Goal: Information Seeking & Learning: Learn about a topic

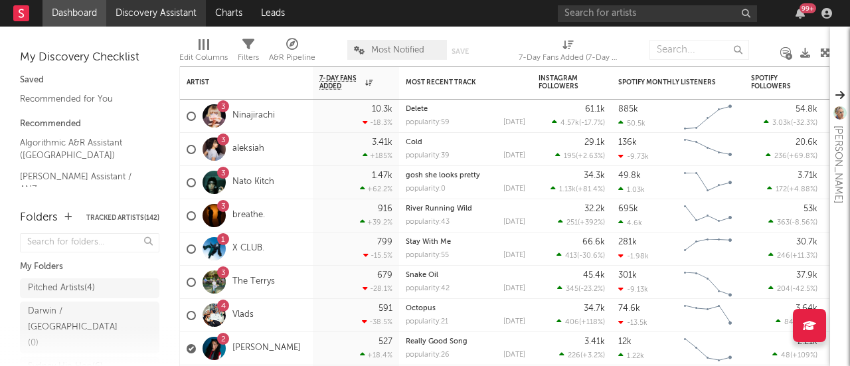
click at [134, 15] on link "Discovery Assistant" at bounding box center [156, 13] width 100 height 27
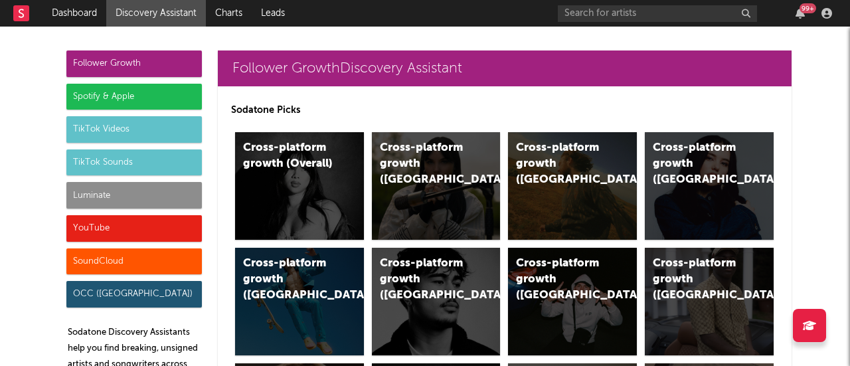
click at [134, 15] on link "Discovery Assistant" at bounding box center [156, 13] width 100 height 27
click at [90, 94] on div "Spotify & Apple" at bounding box center [133, 97] width 135 height 27
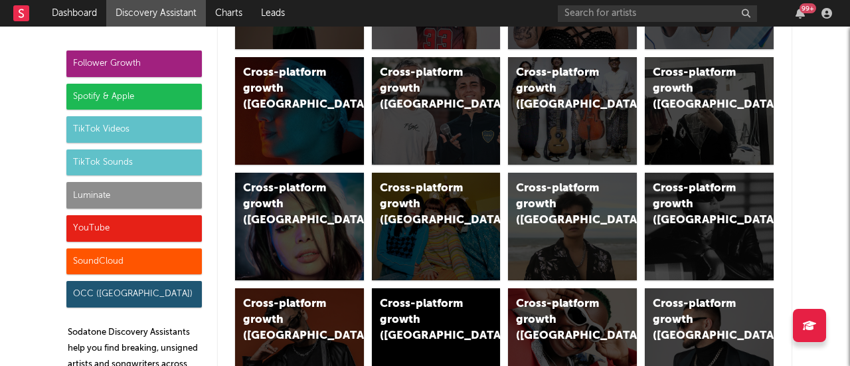
scroll to position [1328, 0]
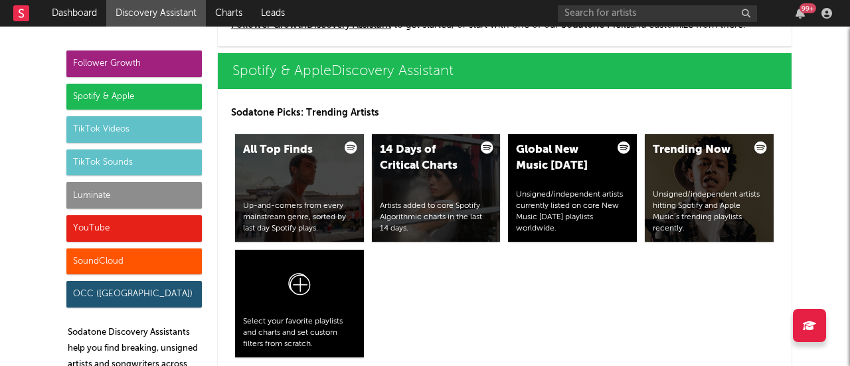
click at [90, 94] on div "Spotify & Apple" at bounding box center [133, 97] width 135 height 27
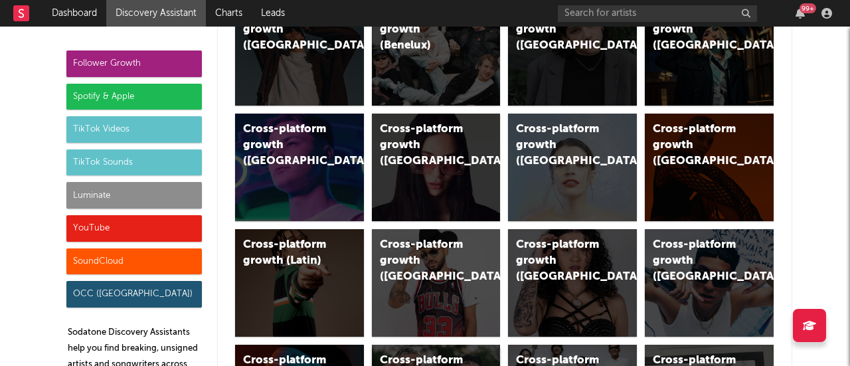
scroll to position [0, 0]
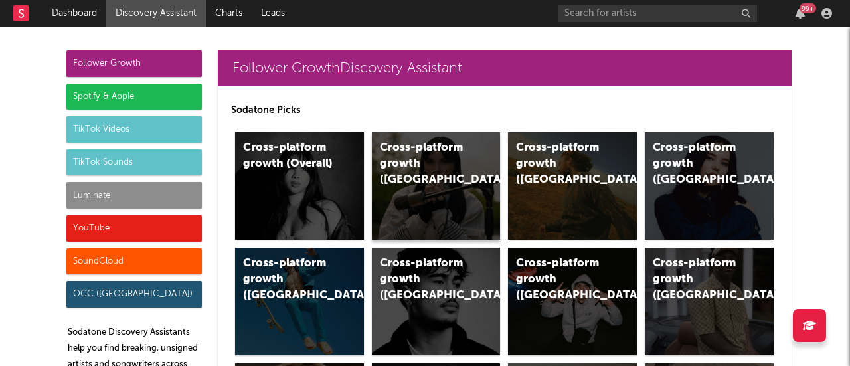
click at [425, 187] on div "Cross-platform growth ([GEOGRAPHIC_DATA])" at bounding box center [436, 186] width 129 height 108
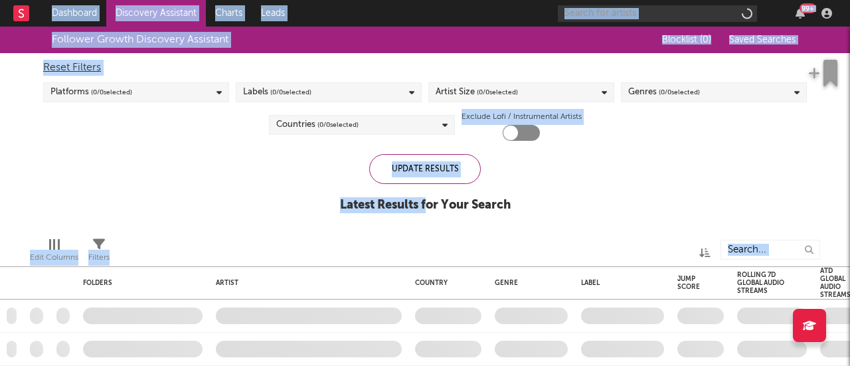
drag, startPoint x: 425, startPoint y: 187, endPoint x: 1, endPoint y: -60, distance: 490.5
click at [1, 0] on html "Dashboard Discovery Assistant Charts Leads 99 + Notifications Settings Mark all…" at bounding box center [425, 183] width 850 height 366
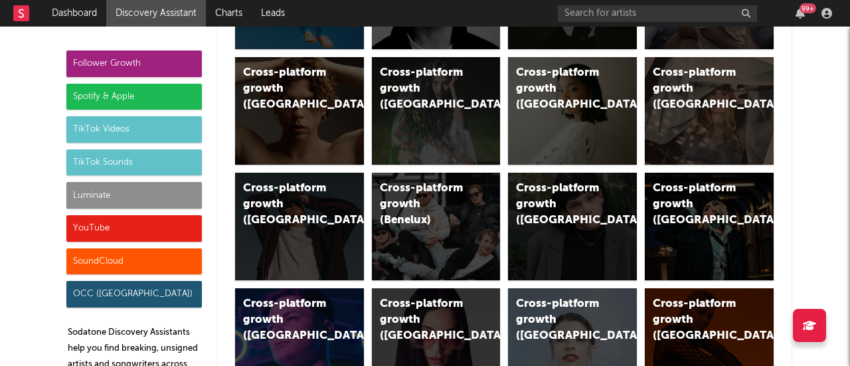
scroll to position [238, 0]
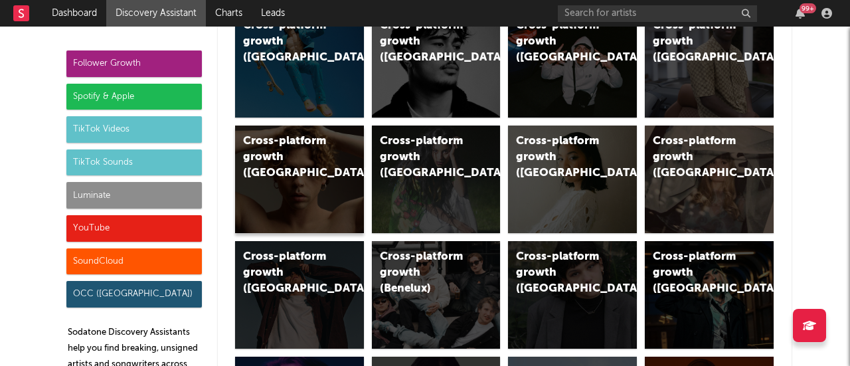
click at [323, 149] on div "Cross-platform growth ([GEOGRAPHIC_DATA])" at bounding box center [288, 158] width 90 height 48
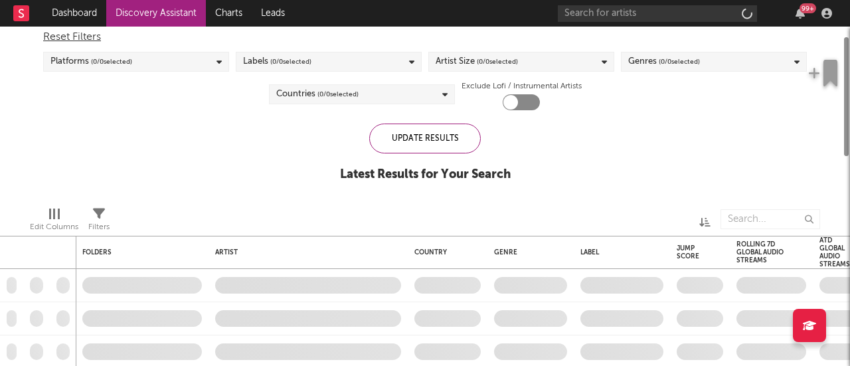
checkbox input "true"
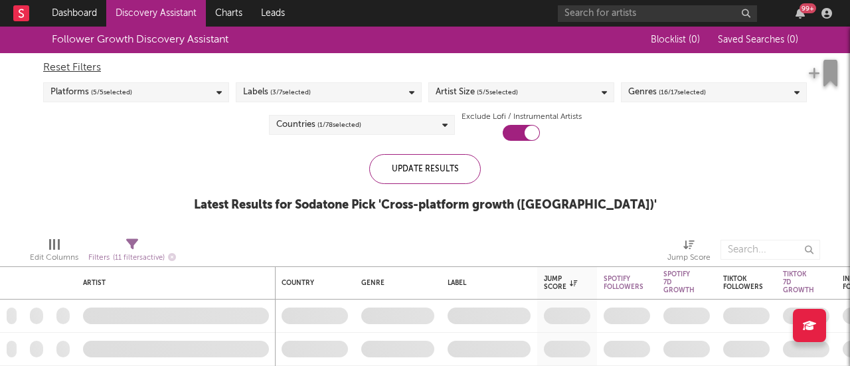
select select "or"
select select "between"
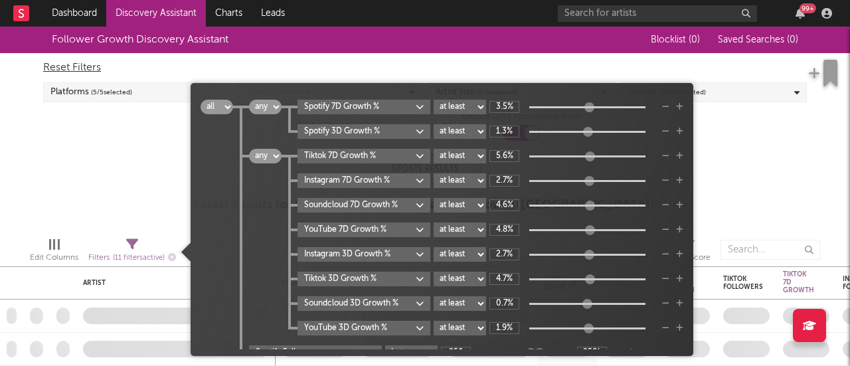
drag, startPoint x: 369, startPoint y: 148, endPoint x: 157, endPoint y: 246, distance: 234.2
click at [157, 246] on span "Filters ( 11 filters active)" at bounding box center [132, 252] width 88 height 27
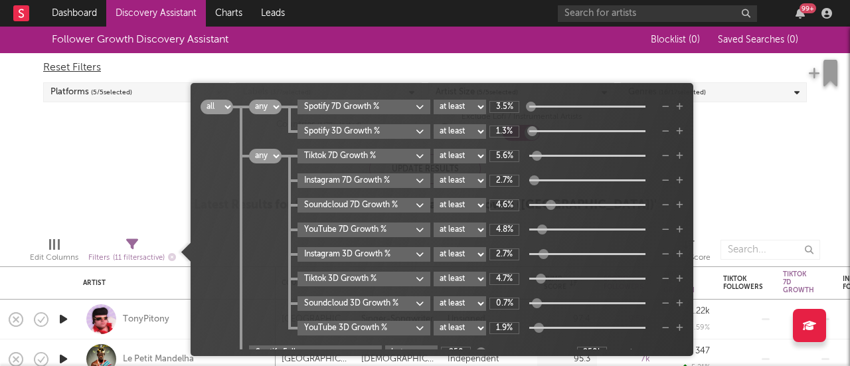
scroll to position [37, 0]
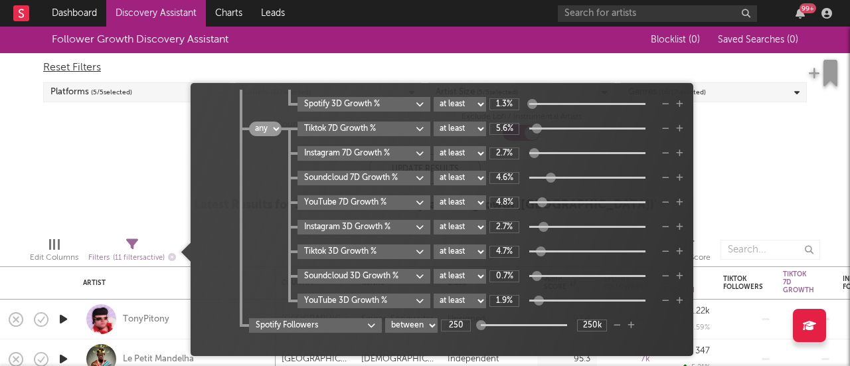
click at [444, 195] on select "at least at most between" at bounding box center [460, 202] width 52 height 15
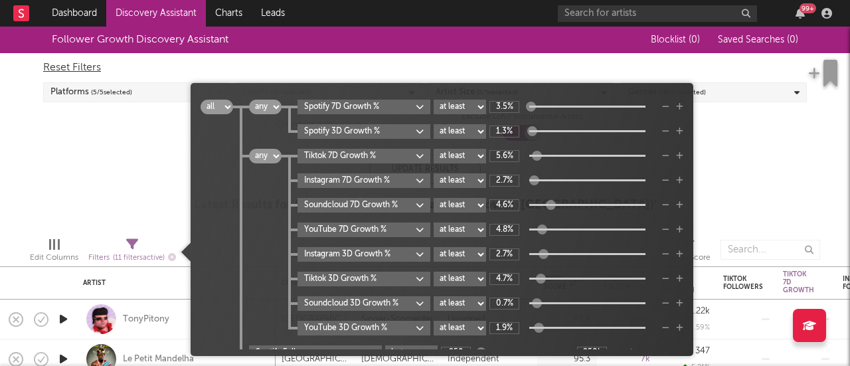
scroll to position [9, 0]
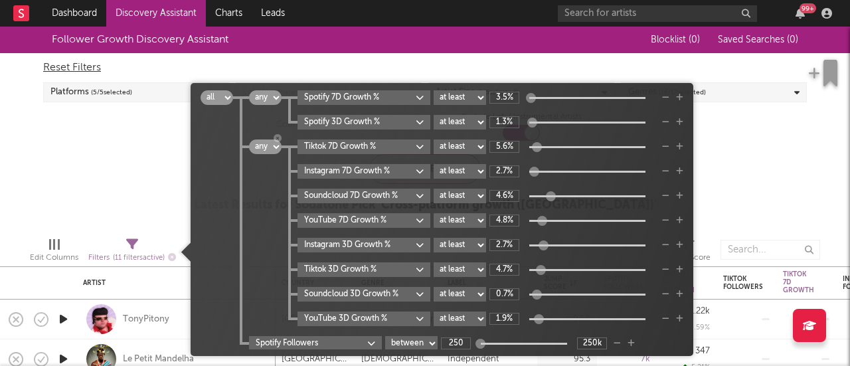
click at [264, 152] on select "all any" at bounding box center [265, 146] width 33 height 15
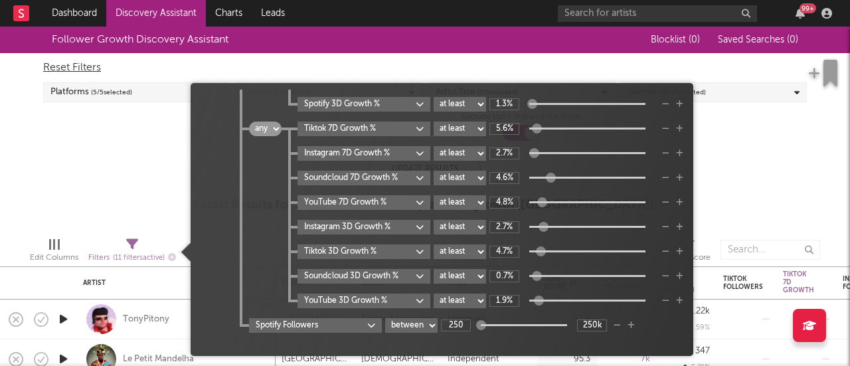
click at [341, 317] on body "Dashboard Discovery Assistant Charts Leads 99 + Notifications Settings Mark all…" at bounding box center [425, 183] width 850 height 366
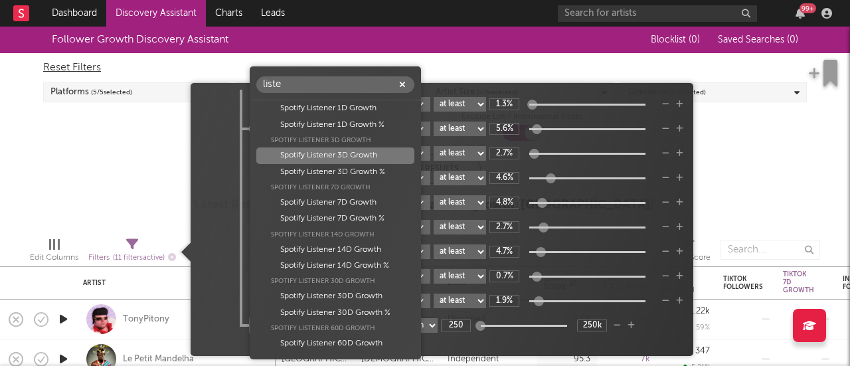
scroll to position [0, 0]
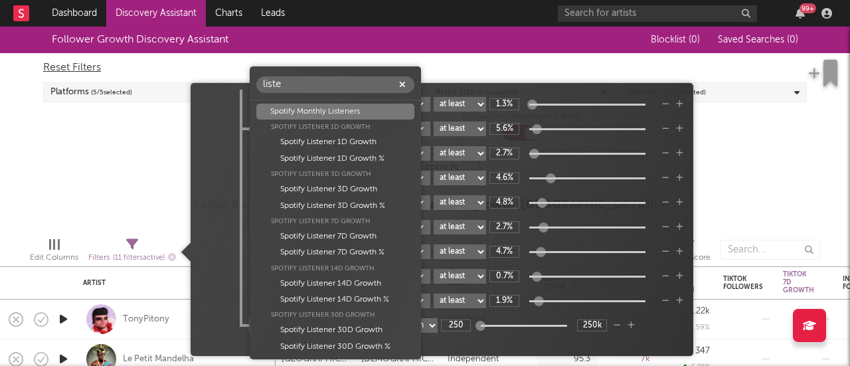
type input "liste"
click at [350, 111] on div "Spotify Monthly Listeners" at bounding box center [335, 112] width 158 height 16
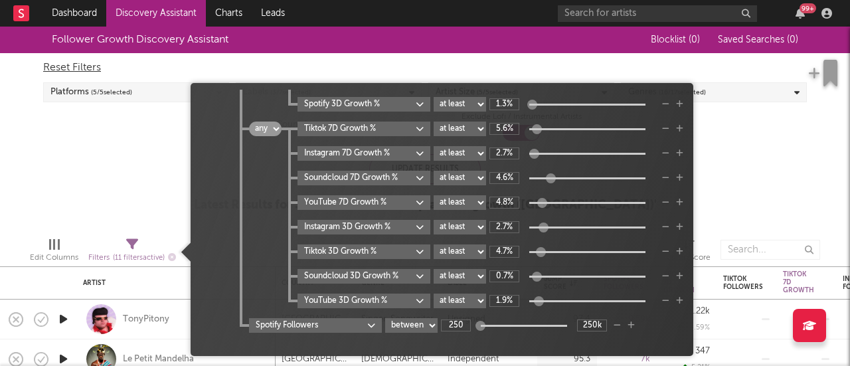
type input "265"
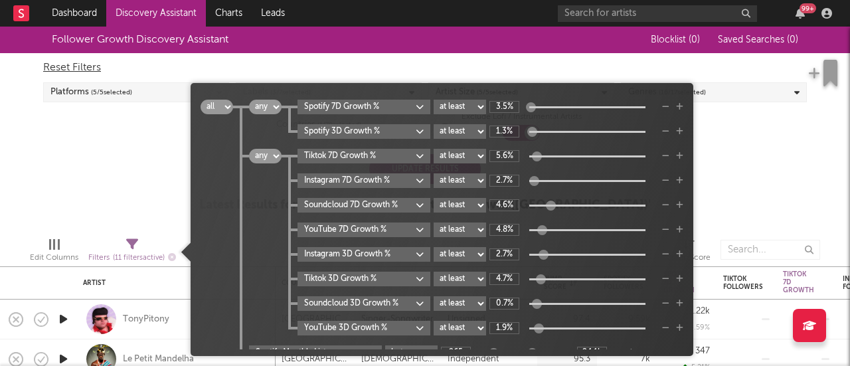
scroll to position [27, 0]
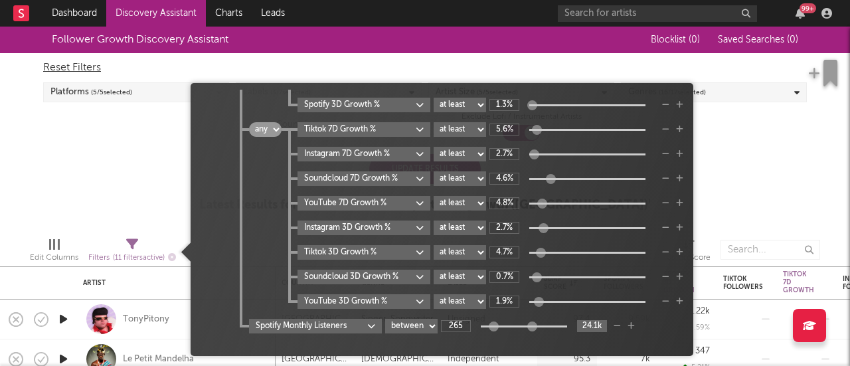
click at [592, 321] on input "24.1k" at bounding box center [592, 326] width 30 height 12
paste input "999999"
type input "1M"
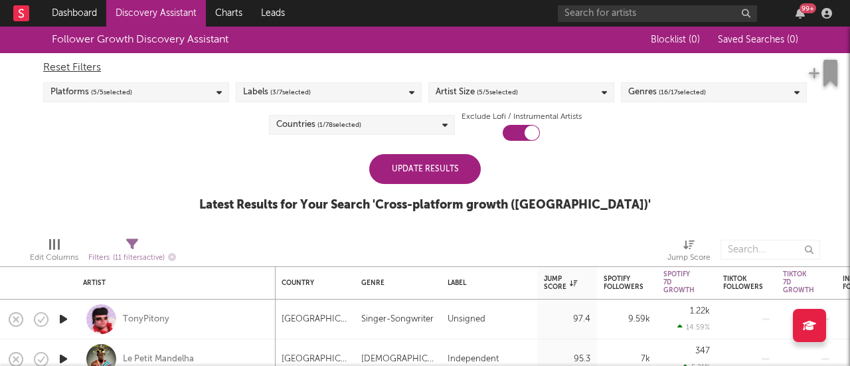
click at [743, 264] on div at bounding box center [771, 249] width 100 height 33
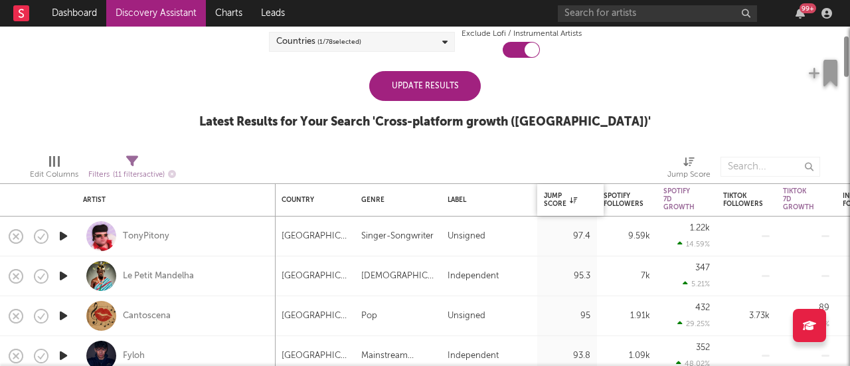
click at [537, 290] on div "95.3" at bounding box center [567, 276] width 60 height 40
select select "1w"
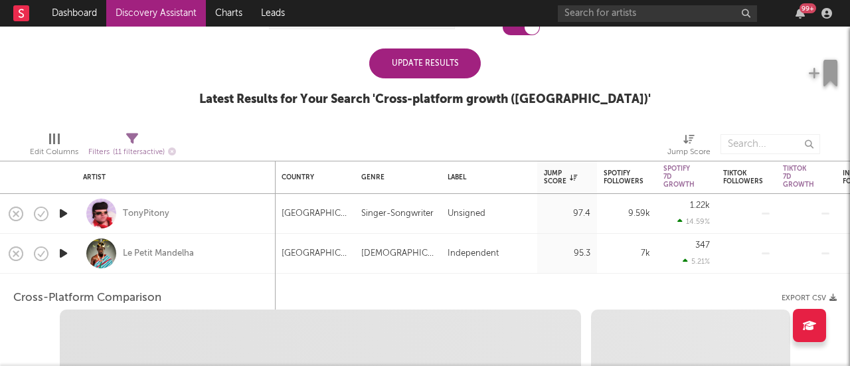
select select "1w"
select select "1m"
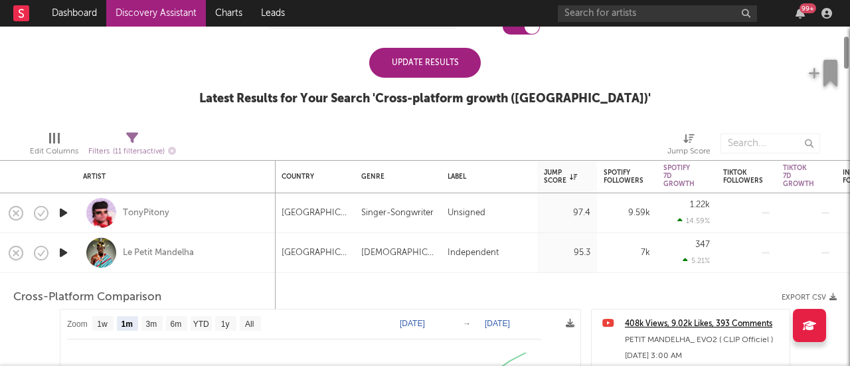
click at [321, 139] on div at bounding box center [299, 143] width 226 height 33
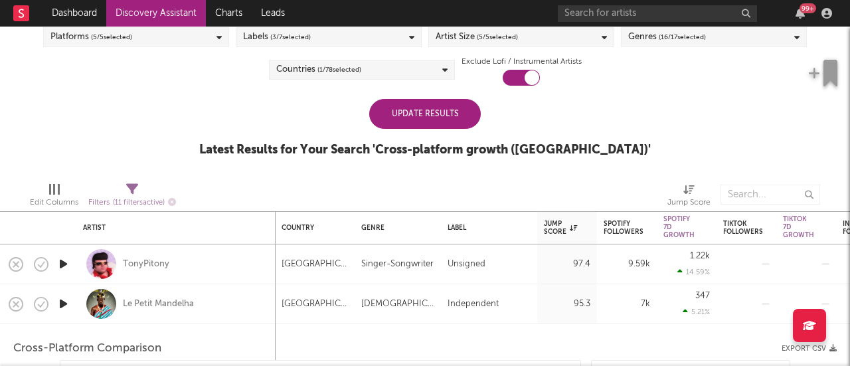
click at [321, 137] on div "Update Results Latest Results for Your Search ' Cross-platform growth ([GEOGRAP…" at bounding box center [425, 135] width 452 height 72
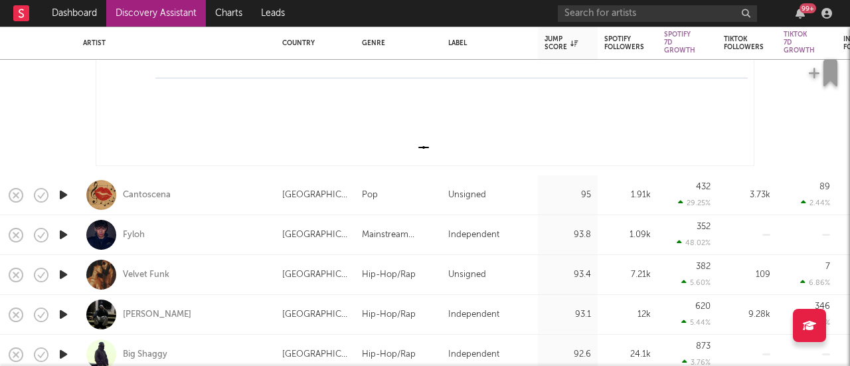
click at [609, 238] on div "1.09k" at bounding box center [627, 235] width 46 height 16
select select "1w"
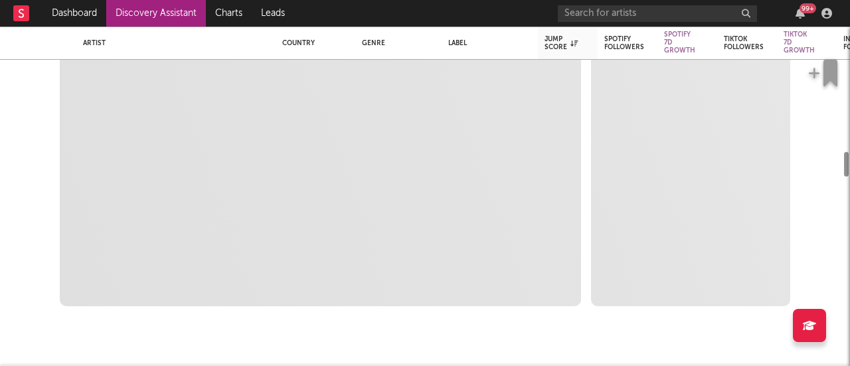
select select "1m"
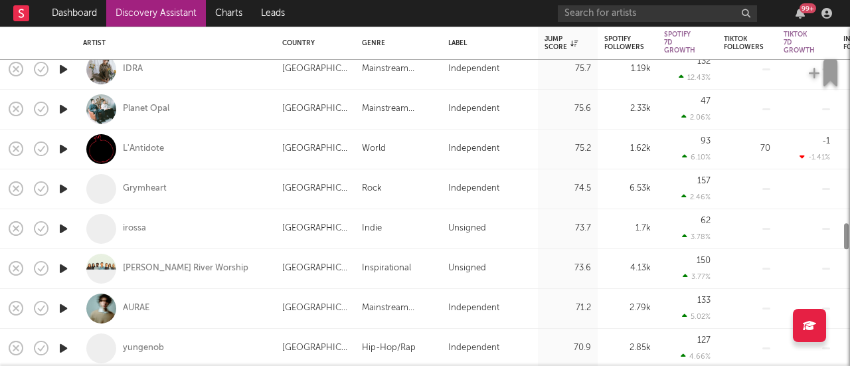
select select "1m"
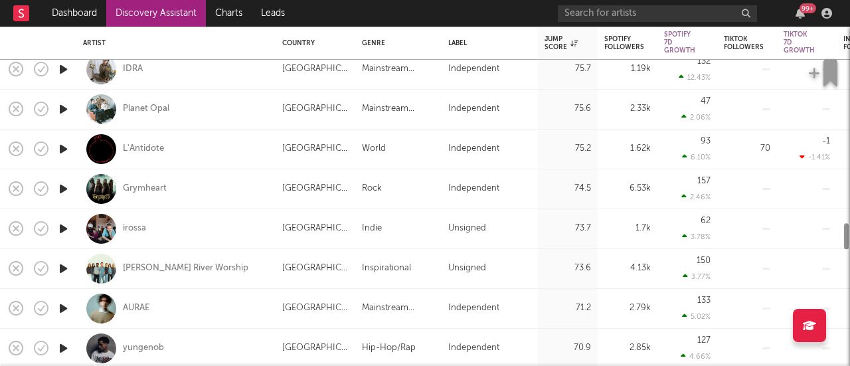
select select "6m"
select select "1m"
select select "1w"
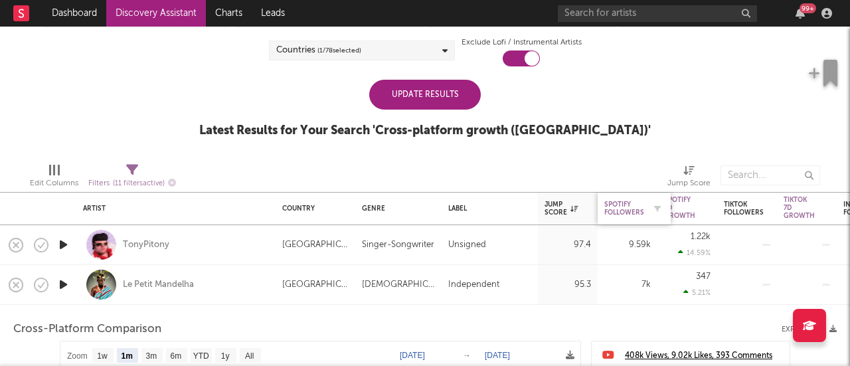
click at [614, 201] on div "Spotify Followers" at bounding box center [624, 209] width 40 height 16
